Goal: Task Accomplishment & Management: Complete application form

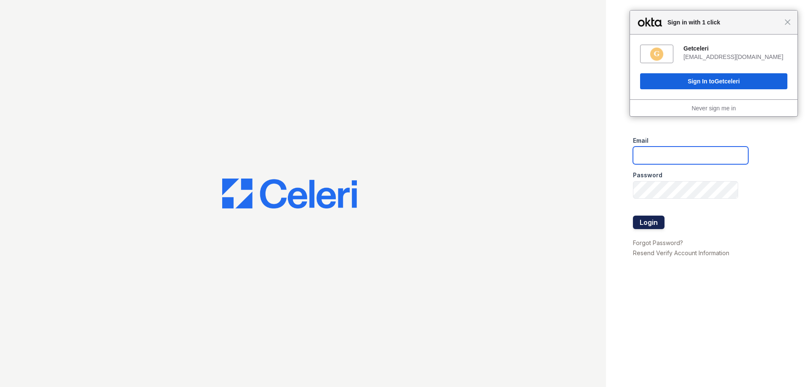
type input "[EMAIL_ADDRESS][DOMAIN_NAME]"
click at [643, 222] on button "Login" at bounding box center [649, 221] width 32 height 13
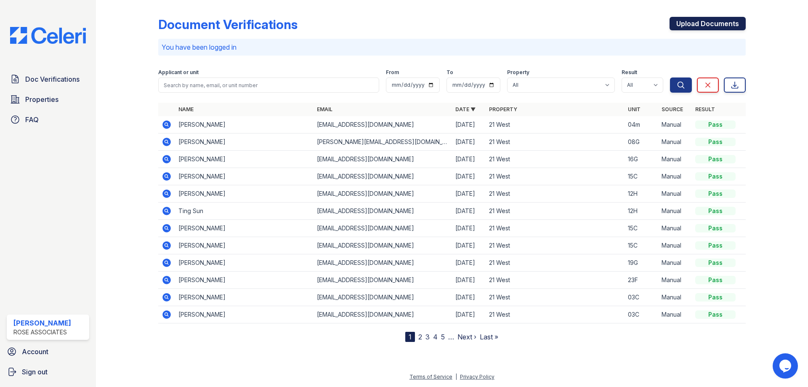
click at [691, 23] on link "Upload Documents" at bounding box center [707, 23] width 76 height 13
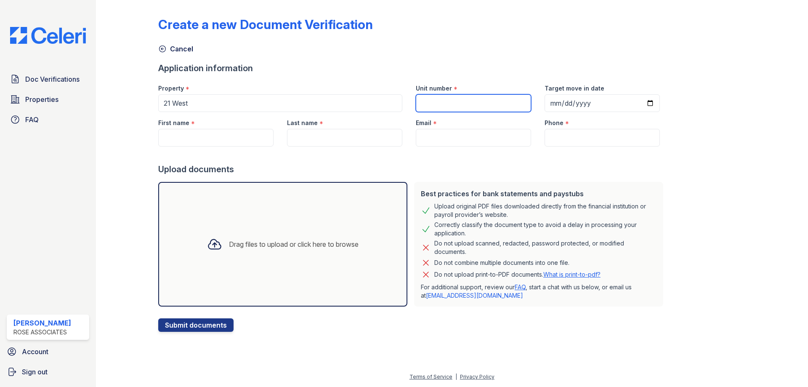
click at [455, 108] on input "Unit number" at bounding box center [473, 103] width 115 height 18
type input "18B"
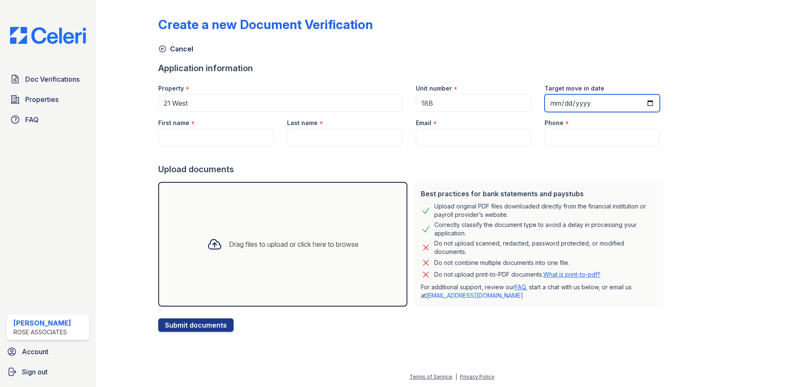
click at [561, 106] on input "Target move in date" at bounding box center [602, 103] width 115 height 18
click at [640, 104] on input "Target move in date" at bounding box center [602, 103] width 115 height 18
click at [639, 103] on input "Target move in date" at bounding box center [602, 103] width 115 height 18
type input "[DATE]"
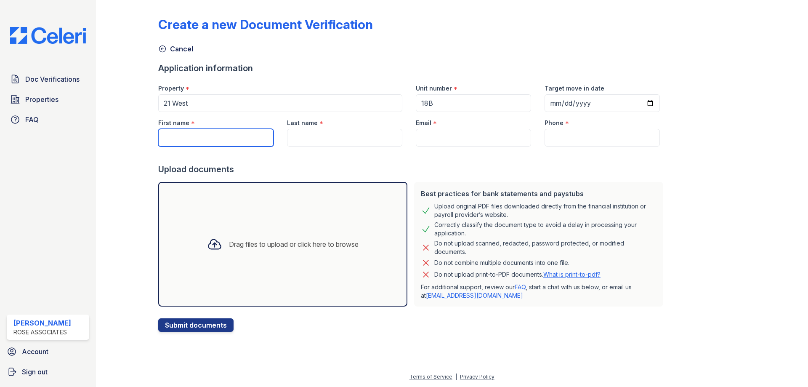
click at [234, 138] on input "First name" at bounding box center [215, 138] width 115 height 18
type input "[PERSON_NAME]"
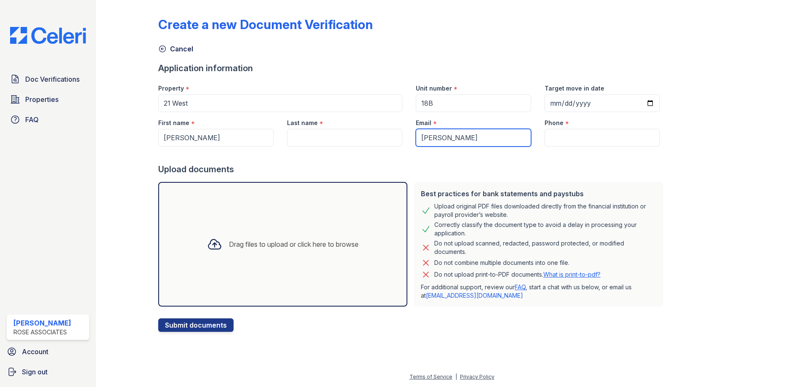
type input "[PERSON_NAME]"
drag, startPoint x: 461, startPoint y: 142, endPoint x: 415, endPoint y: 138, distance: 45.6
click at [416, 138] on input "[PERSON_NAME]" at bounding box center [473, 138] width 115 height 18
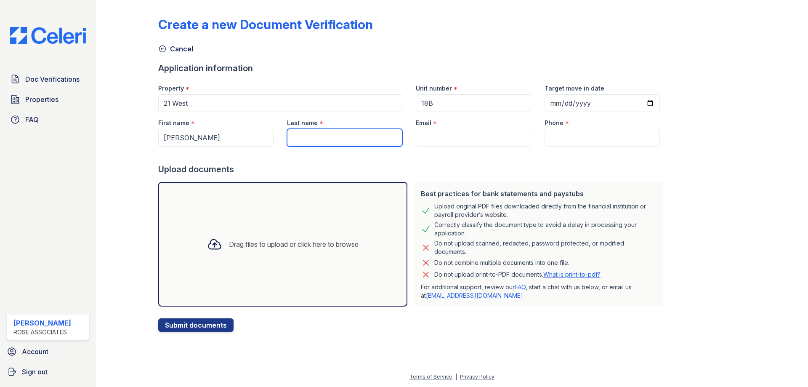
click at [319, 138] on input "Last name" at bounding box center [344, 138] width 115 height 18
paste input "[PERSON_NAME]"
type input "[PERSON_NAME]"
click at [434, 137] on input "Email" at bounding box center [473, 138] width 115 height 18
paste input "[EMAIL_ADDRESS][DOMAIN_NAME]"
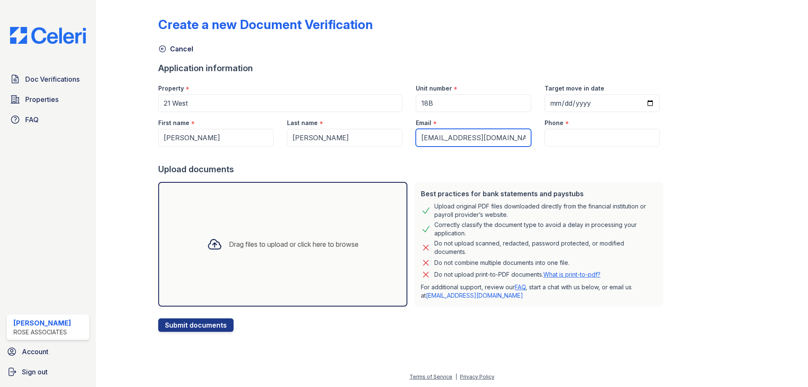
type input "[EMAIL_ADDRESS][DOMAIN_NAME]"
paste input "[PHONE_NUMBER]"
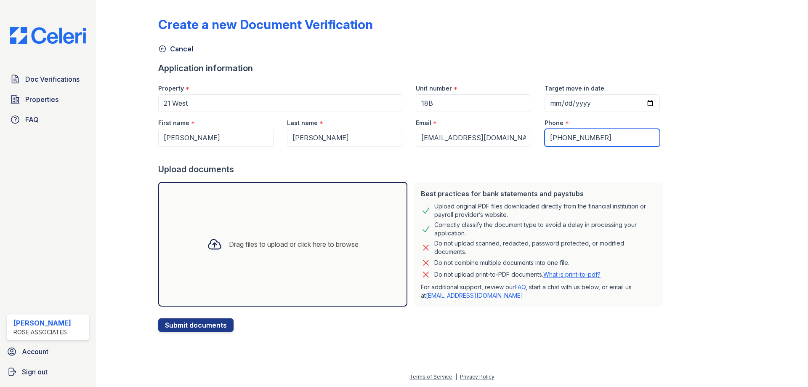
type input "[PHONE_NUMBER]"
click at [221, 259] on div "Drag files to upload or click here to browse" at bounding box center [282, 244] width 249 height 125
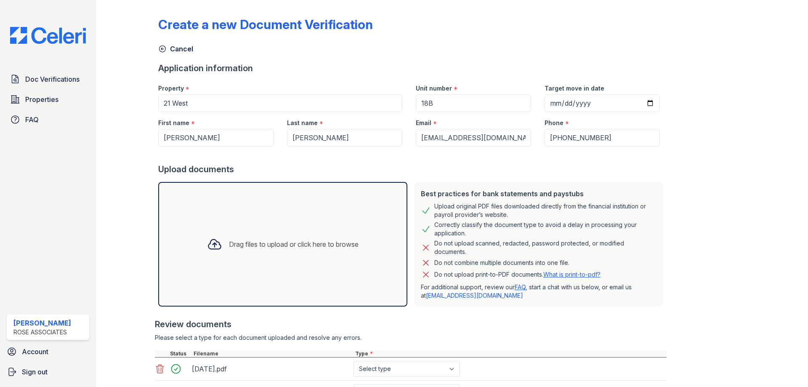
click at [209, 239] on icon at bounding box center [214, 244] width 12 height 10
click at [210, 244] on icon at bounding box center [214, 244] width 12 height 10
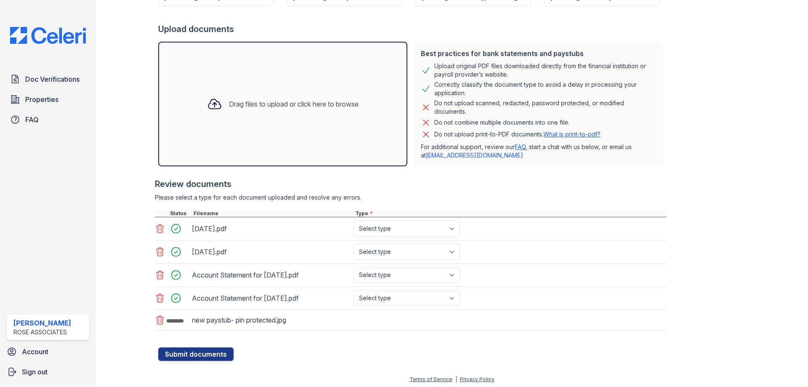
scroll to position [143, 0]
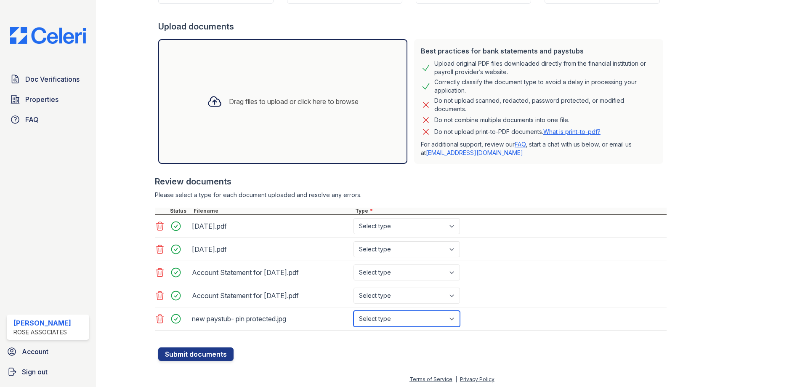
click at [453, 320] on select "Select type Paystub Bank Statement Offer Letter Tax Documents Benefit Award Let…" at bounding box center [406, 319] width 106 height 16
select select "paystub"
click at [353, 311] on select "Select type Paystub Bank Statement Offer Letter Tax Documents Benefit Award Let…" at bounding box center [406, 319] width 106 height 16
click at [408, 298] on select "Select type Paystub Bank Statement Offer Letter Tax Documents Benefit Award Let…" at bounding box center [406, 295] width 106 height 16
select select "bank_statement"
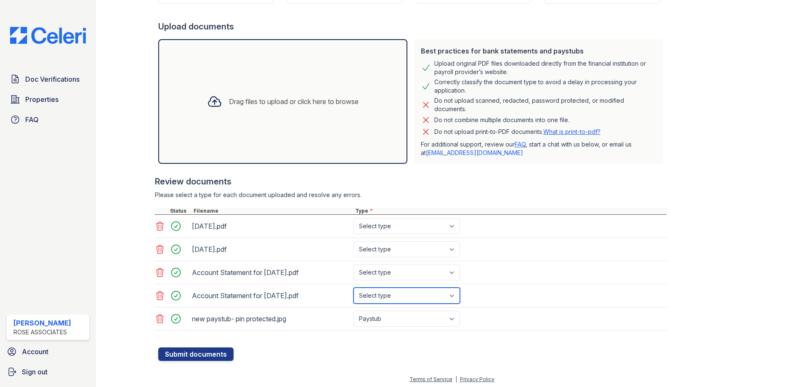
click at [353, 287] on select "Select type Paystub Bank Statement Offer Letter Tax Documents Benefit Award Let…" at bounding box center [406, 295] width 106 height 16
click at [401, 272] on select "Select type Paystub Bank Statement Offer Letter Tax Documents Benefit Award Let…" at bounding box center [406, 272] width 106 height 16
select select "bank_statement"
click at [353, 264] on select "Select type Paystub Bank Statement Offer Letter Tax Documents Benefit Award Let…" at bounding box center [406, 272] width 106 height 16
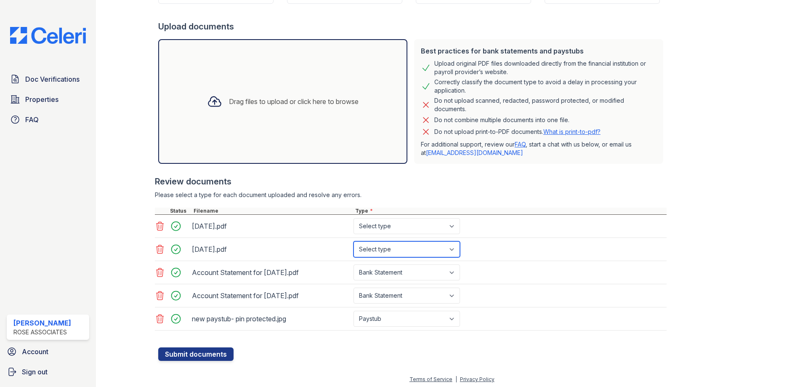
click at [403, 253] on select "Select type Paystub Bank Statement Offer Letter Tax Documents Benefit Award Let…" at bounding box center [406, 249] width 106 height 16
select select "bank_statement"
click at [353, 241] on select "Select type Paystub Bank Statement Offer Letter Tax Documents Benefit Award Let…" at bounding box center [406, 249] width 106 height 16
click at [393, 230] on select "Select type Paystub Bank Statement Offer Letter Tax Documents Benefit Award Let…" at bounding box center [406, 226] width 106 height 16
select select "bank_statement"
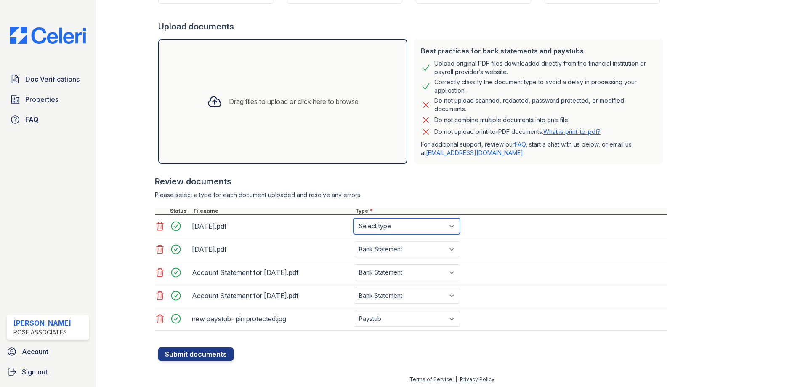
click at [353, 218] on select "Select type Paystub Bank Statement Offer Letter Tax Documents Benefit Award Let…" at bounding box center [406, 226] width 106 height 16
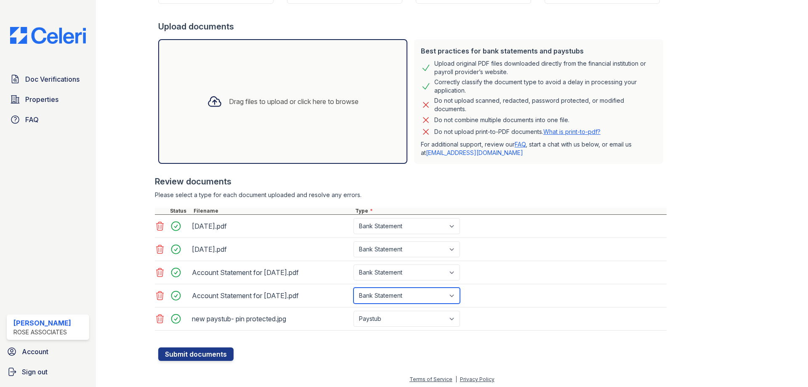
click at [409, 295] on select "Select type Paystub Bank Statement Offer Letter Tax Documents Benefit Award Let…" at bounding box center [406, 295] width 106 height 16
select select "investment_account_statement"
click at [353, 287] on select "Select type Paystub Bank Statement Offer Letter Tax Documents Benefit Award Let…" at bounding box center [406, 295] width 106 height 16
click at [402, 273] on select "Select type Paystub Bank Statement Offer Letter Tax Documents Benefit Award Let…" at bounding box center [406, 272] width 106 height 16
select select "investment_account_statement"
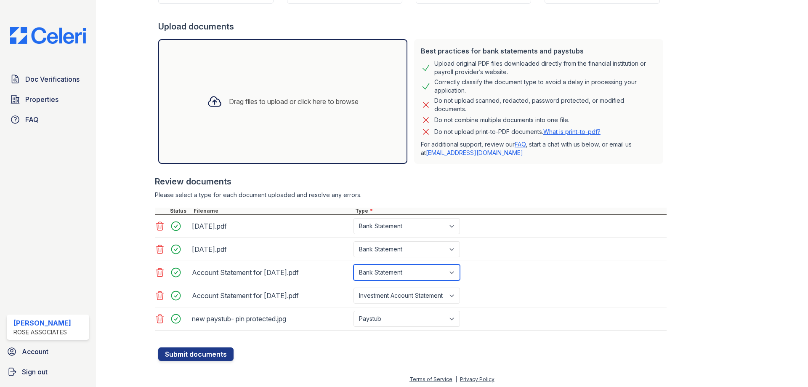
click at [353, 264] on select "Select type Paystub Bank Statement Offer Letter Tax Documents Benefit Award Let…" at bounding box center [406, 272] width 106 height 16
click at [207, 352] on button "Submit documents" at bounding box center [195, 353] width 75 height 13
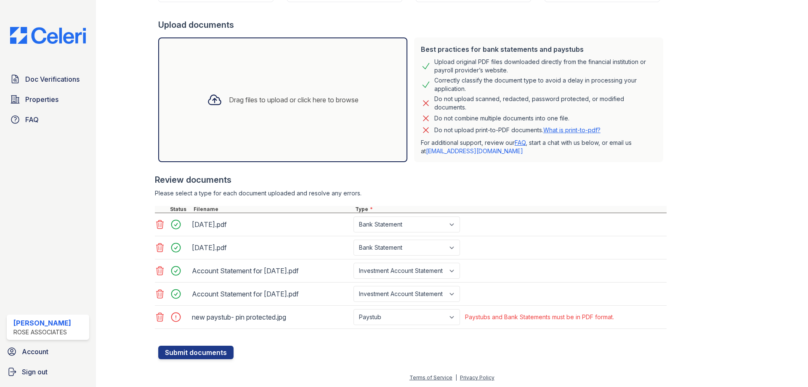
scroll to position [169, 0]
click at [163, 316] on icon at bounding box center [160, 316] width 10 height 10
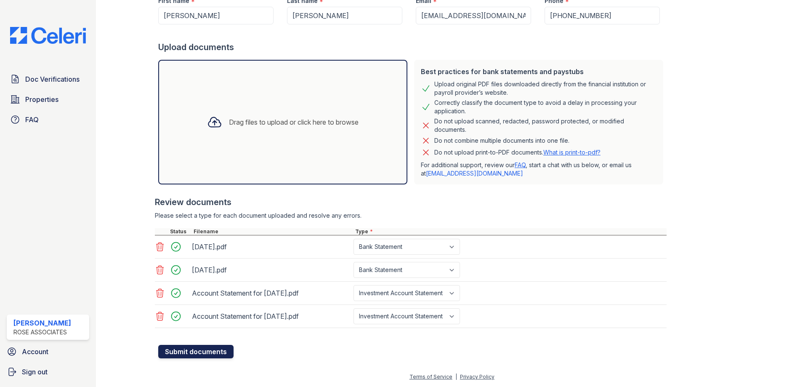
click at [185, 351] on button "Submit documents" at bounding box center [195, 351] width 75 height 13
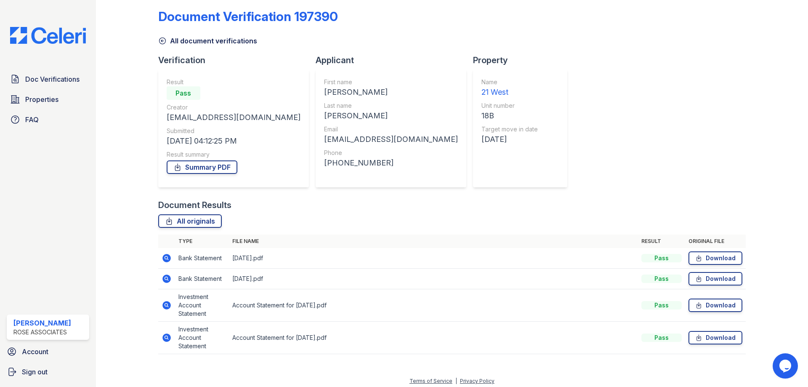
scroll to position [12, 0]
